Goal: Check status: Check status

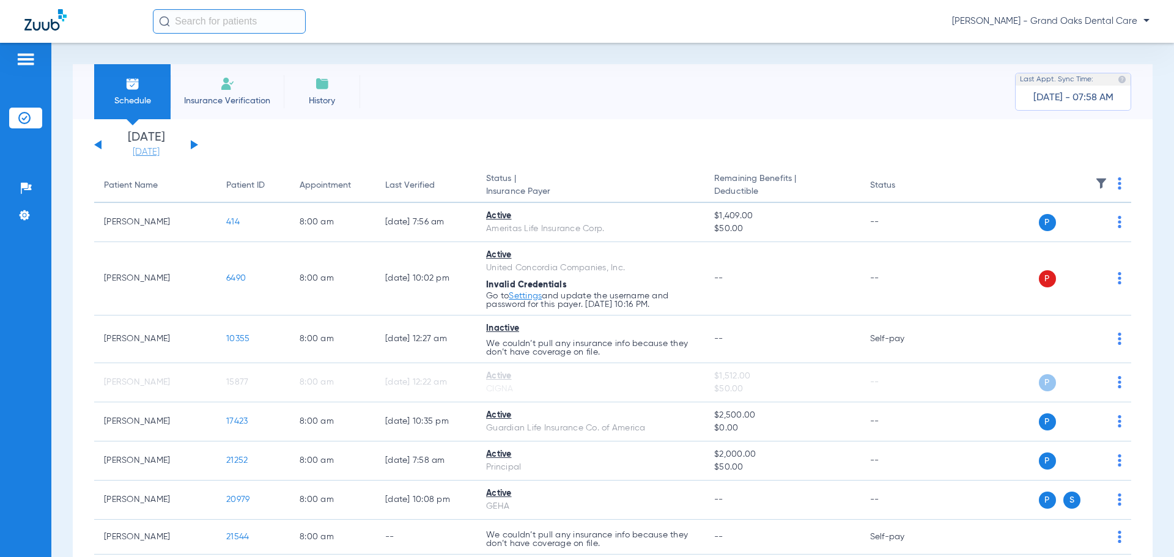
click at [154, 147] on link "[DATE]" at bounding box center [145, 152] width 73 height 12
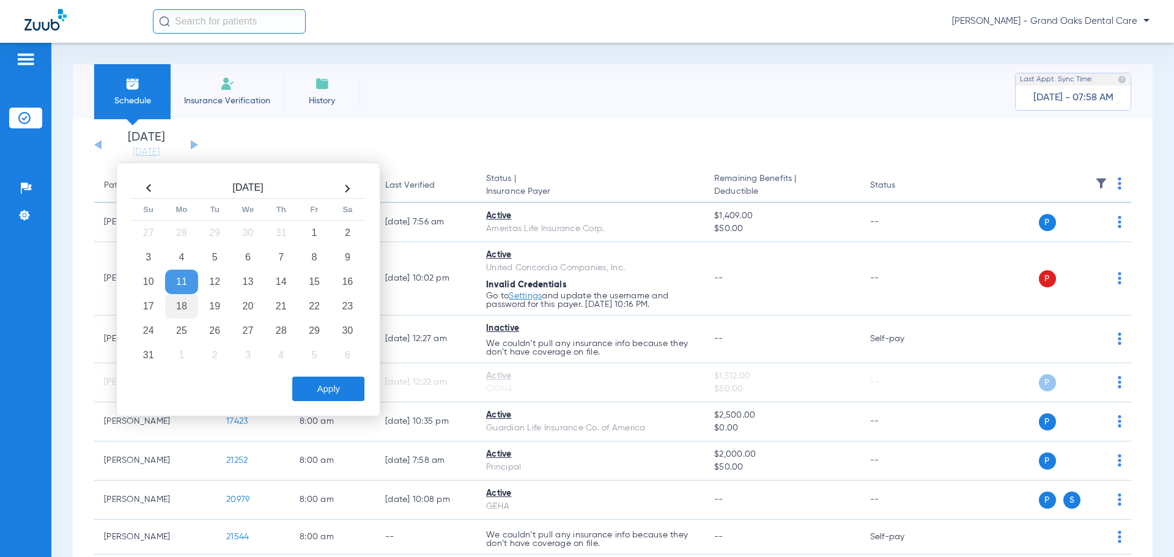
click at [188, 306] on td "18" at bounding box center [181, 306] width 33 height 24
click at [325, 391] on button "Apply" at bounding box center [328, 389] width 72 height 24
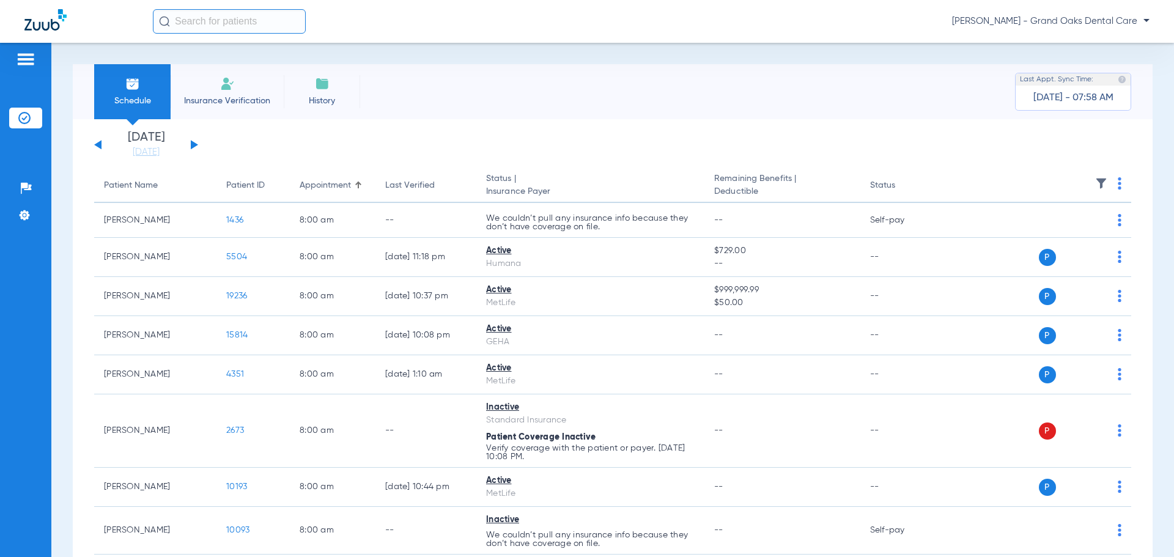
click at [1100, 185] on th at bounding box center [1037, 186] width 189 height 34
click at [1095, 183] on img at bounding box center [1101, 183] width 12 height 12
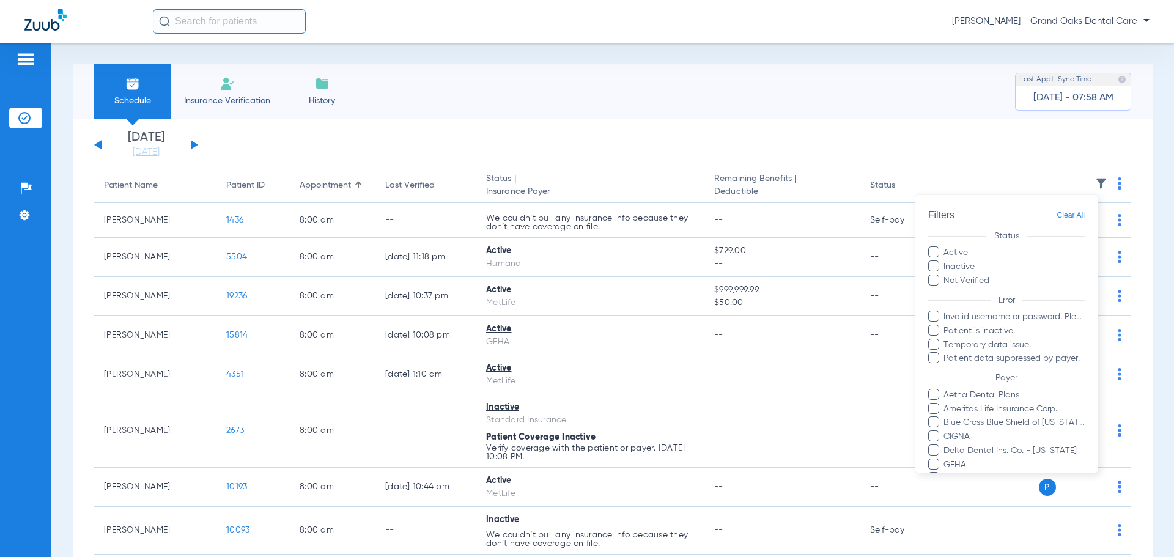
click at [939, 268] on label "Inactive" at bounding box center [1006, 266] width 156 height 13
click at [976, 262] on input "Inactive" at bounding box center [976, 262] width 0 height 0
click at [934, 282] on span at bounding box center [933, 279] width 11 height 11
click at [991, 276] on input "Not Verified" at bounding box center [991, 276] width 0 height 0
drag, startPoint x: 932, startPoint y: 315, endPoint x: 932, endPoint y: 325, distance: 9.2
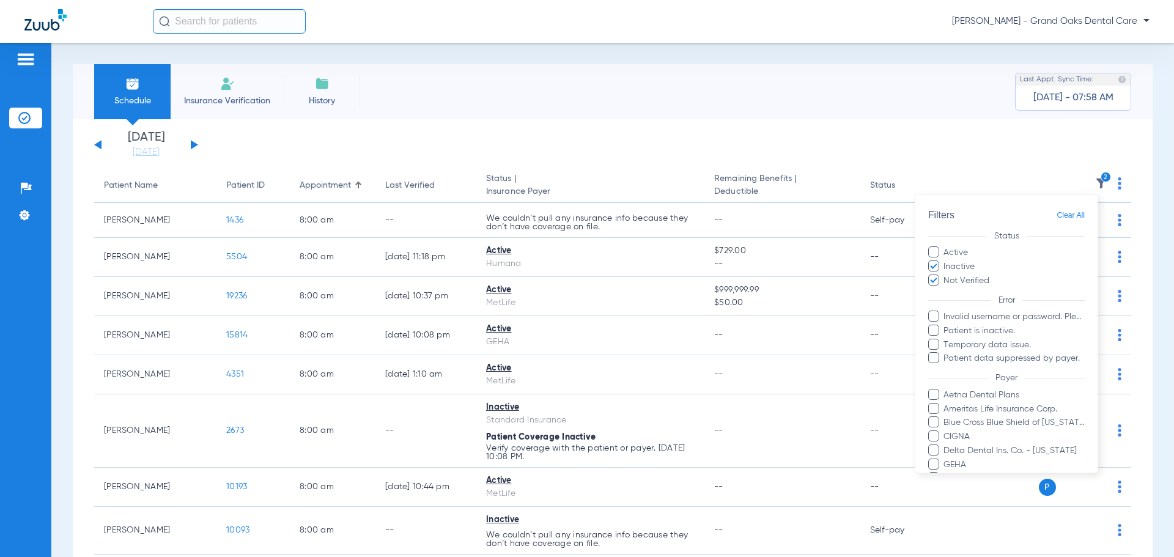
click at [933, 315] on span at bounding box center [933, 316] width 11 height 11
click at [945, 325] on input "Invalid username or password. Please go to Settings > Insurance Verification > …" at bounding box center [945, 325] width 0 height 0
click at [932, 330] on span at bounding box center [933, 330] width 11 height 11
click at [945, 339] on input "Patient is inactive." at bounding box center [945, 339] width 0 height 0
drag, startPoint x: 932, startPoint y: 343, endPoint x: 932, endPoint y: 350, distance: 6.7
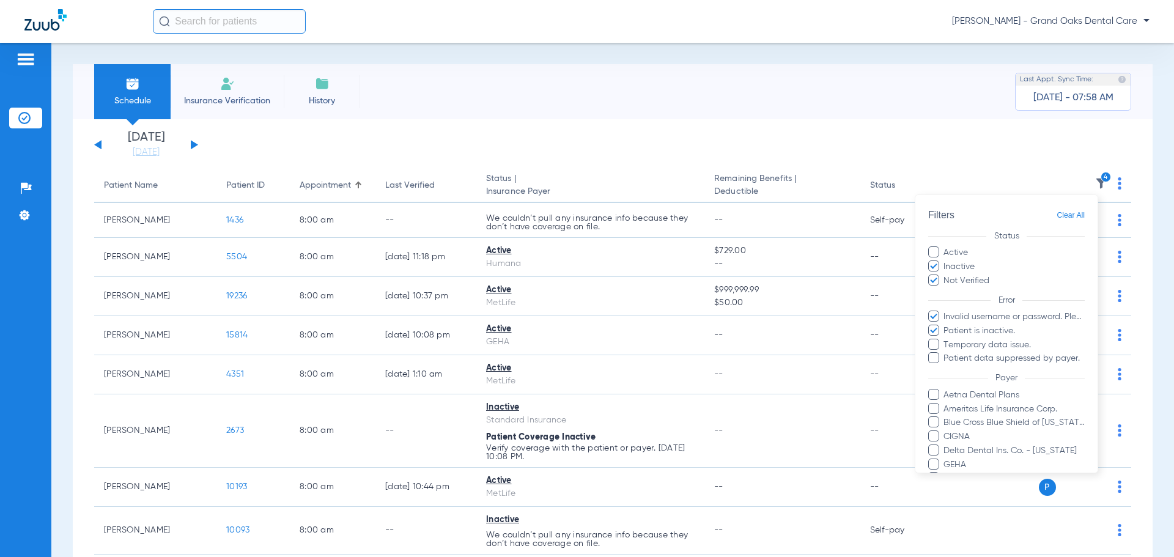
click at [933, 343] on span at bounding box center [933, 344] width 11 height 11
click at [945, 353] on input "Temporary data issue." at bounding box center [945, 353] width 0 height 0
click at [932, 356] on span at bounding box center [933, 357] width 11 height 11
click at [945, 367] on input "Patient data suppressed by payer." at bounding box center [945, 367] width 0 height 0
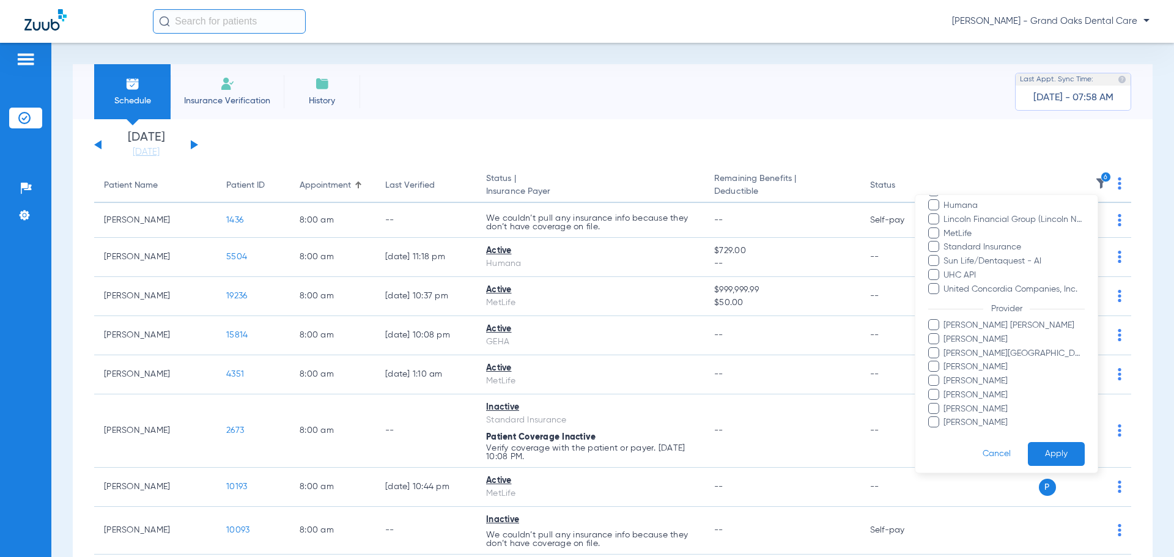
scroll to position [293, 0]
click at [1041, 439] on button "Apply" at bounding box center [1056, 448] width 57 height 24
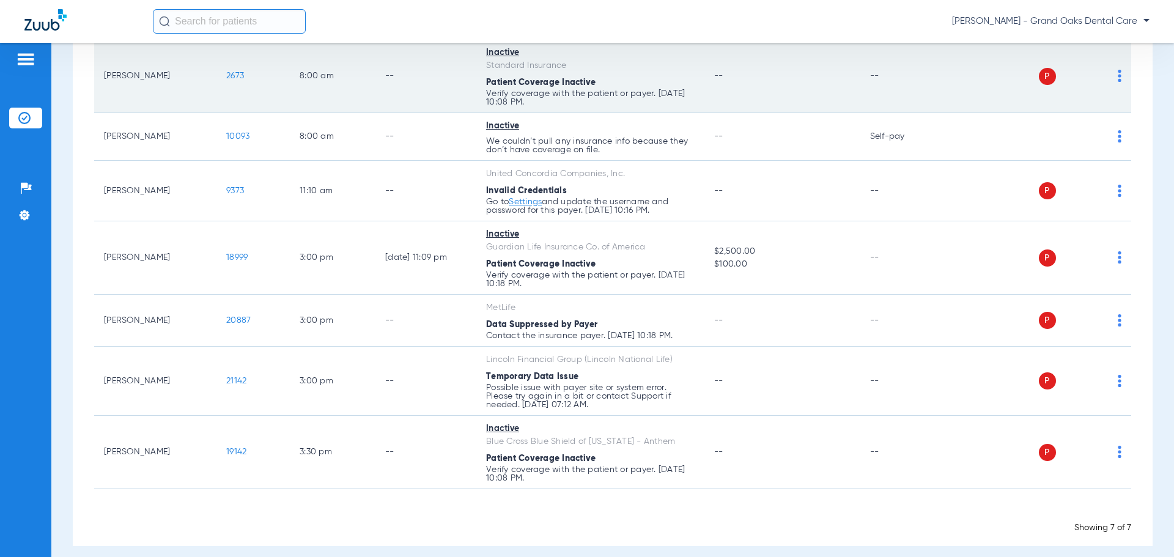
scroll to position [174, 0]
